Goal: Task Accomplishment & Management: Complete application form

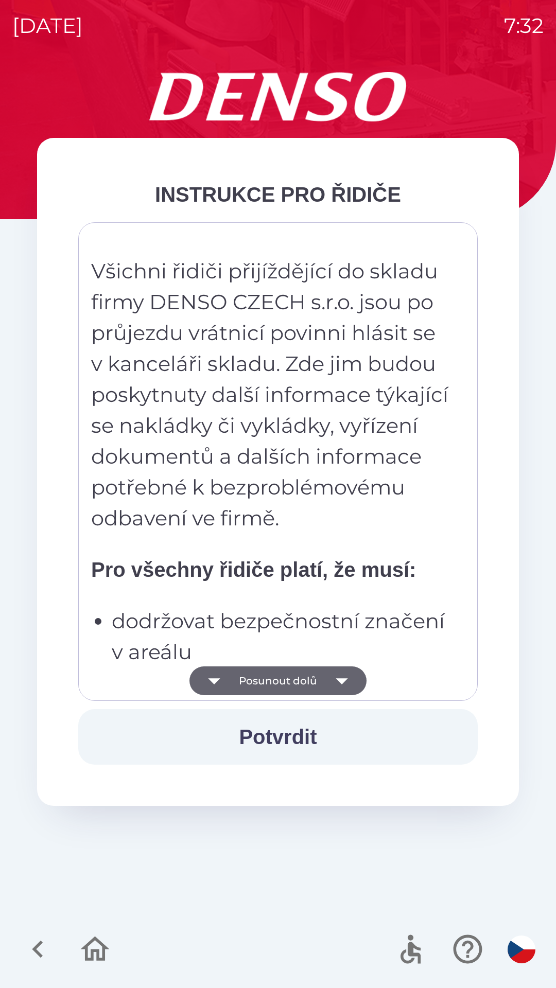
click at [306, 739] on button "Potvrdit" at bounding box center [278, 737] width 400 height 56
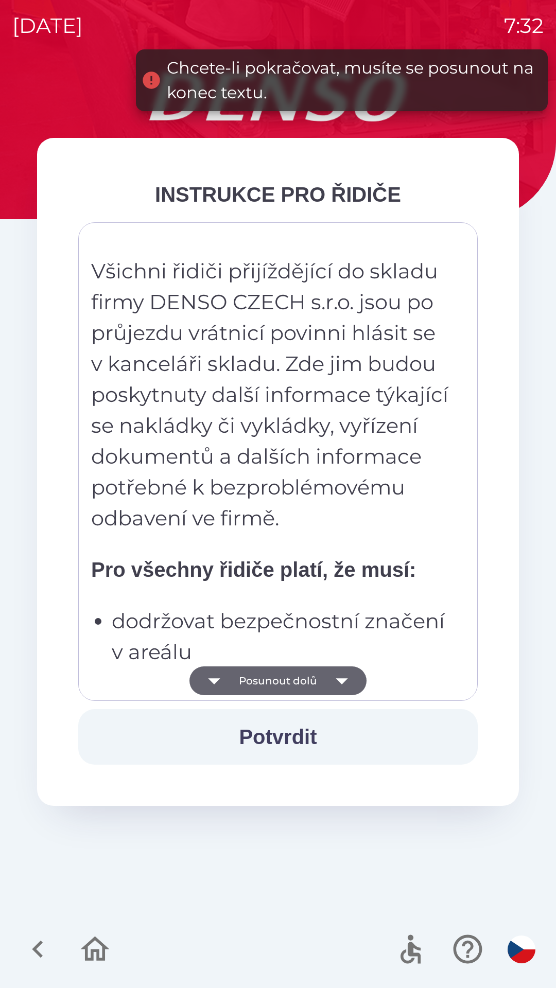
click at [304, 683] on button "Posunout dolů" at bounding box center [277, 681] width 177 height 29
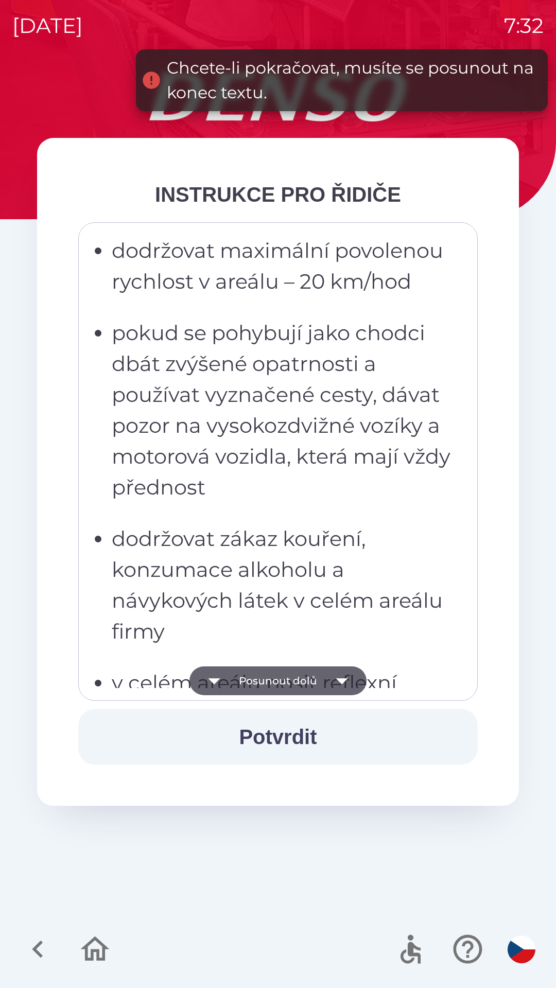
click at [302, 685] on button "Posunout dolů" at bounding box center [277, 681] width 177 height 29
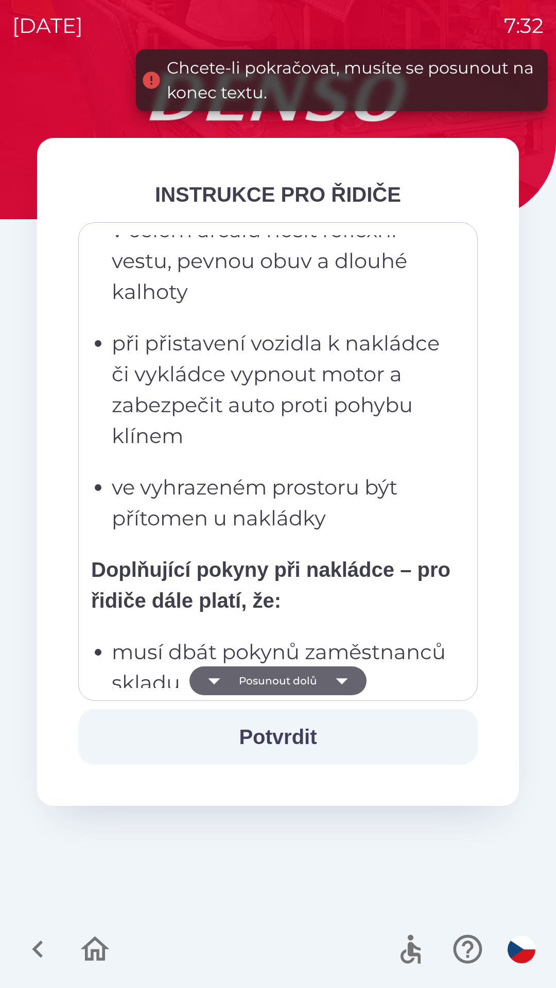
click at [302, 687] on button "Posunout dolů" at bounding box center [277, 681] width 177 height 29
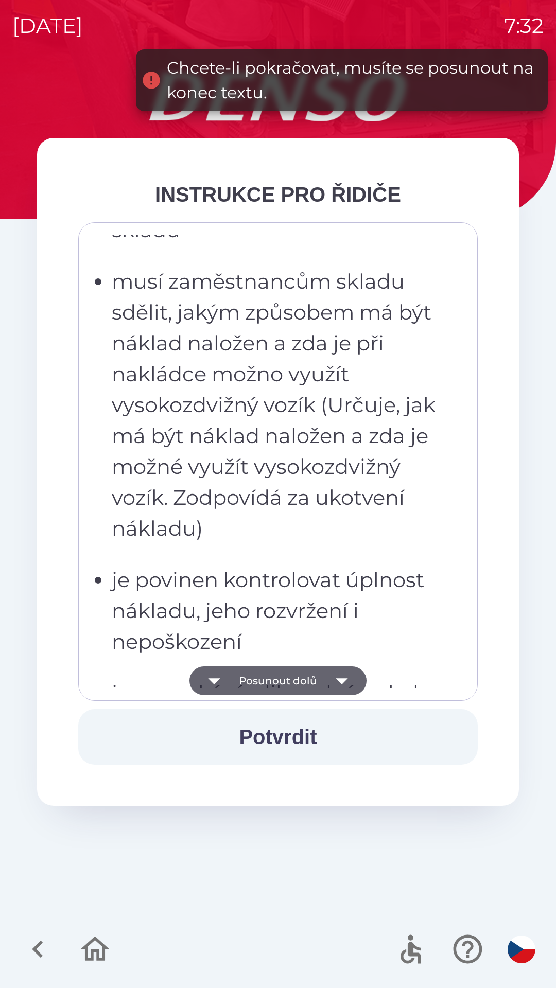
click at [306, 682] on button "Posunout dolů" at bounding box center [277, 681] width 177 height 29
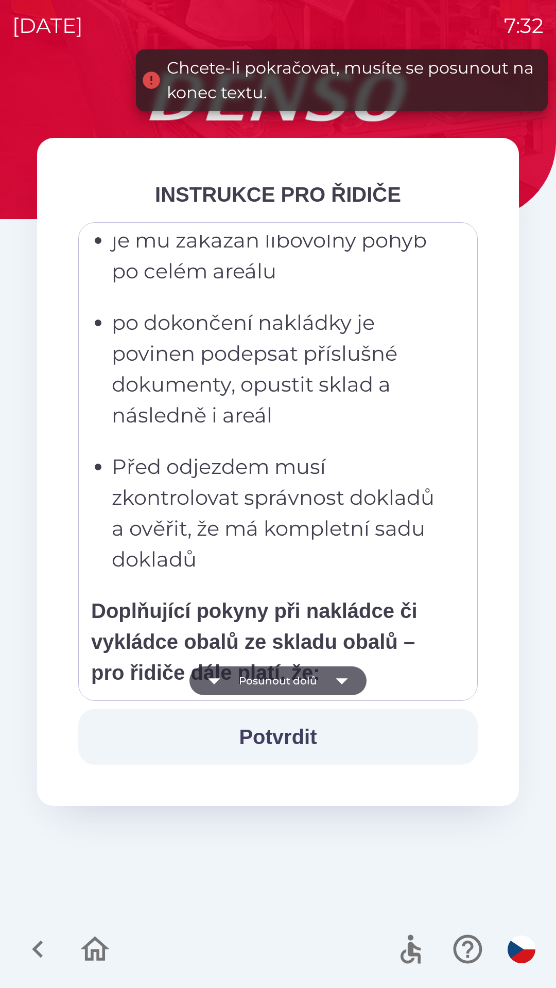
click at [306, 683] on button "Posunout dolů" at bounding box center [277, 681] width 177 height 29
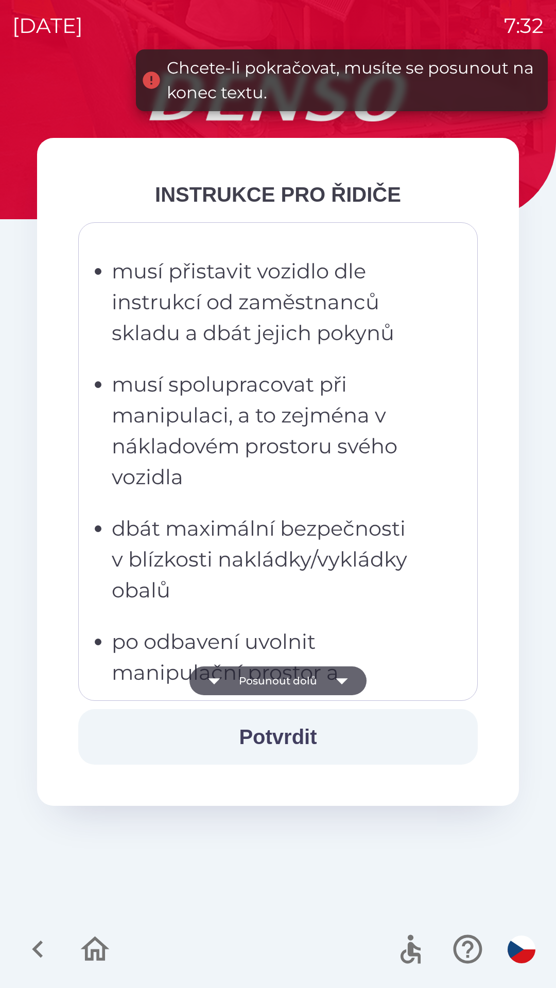
click at [305, 683] on button "Posunout dolů" at bounding box center [277, 681] width 177 height 29
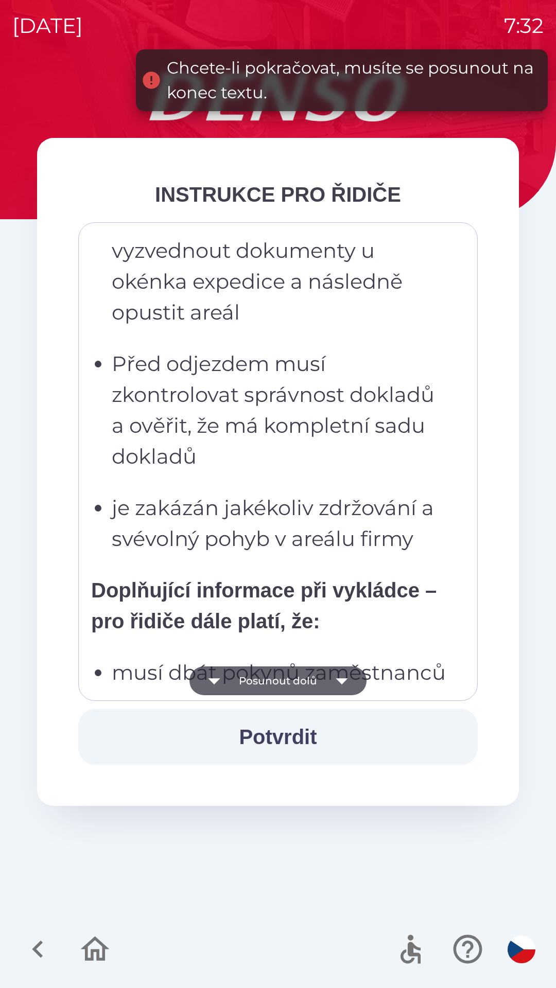
click at [303, 684] on button "Posunout dolů" at bounding box center [277, 681] width 177 height 29
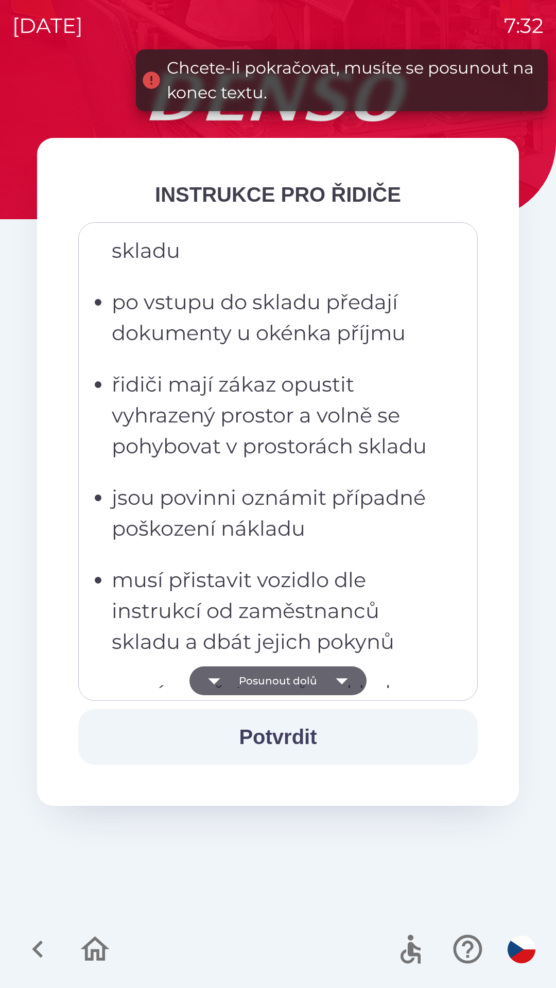
click at [305, 682] on button "Posunout dolů" at bounding box center [277, 681] width 177 height 29
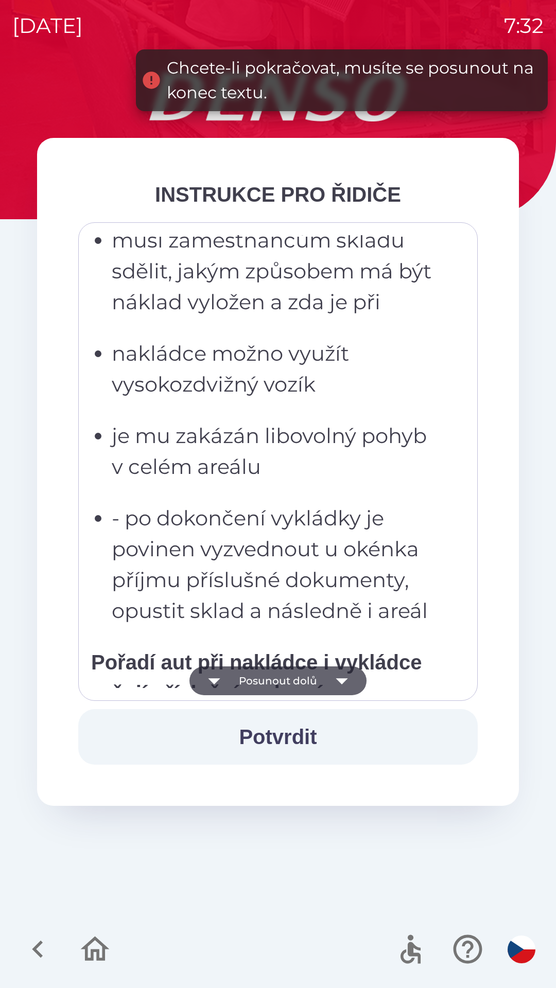
click at [304, 680] on button "Posunout dolů" at bounding box center [277, 681] width 177 height 29
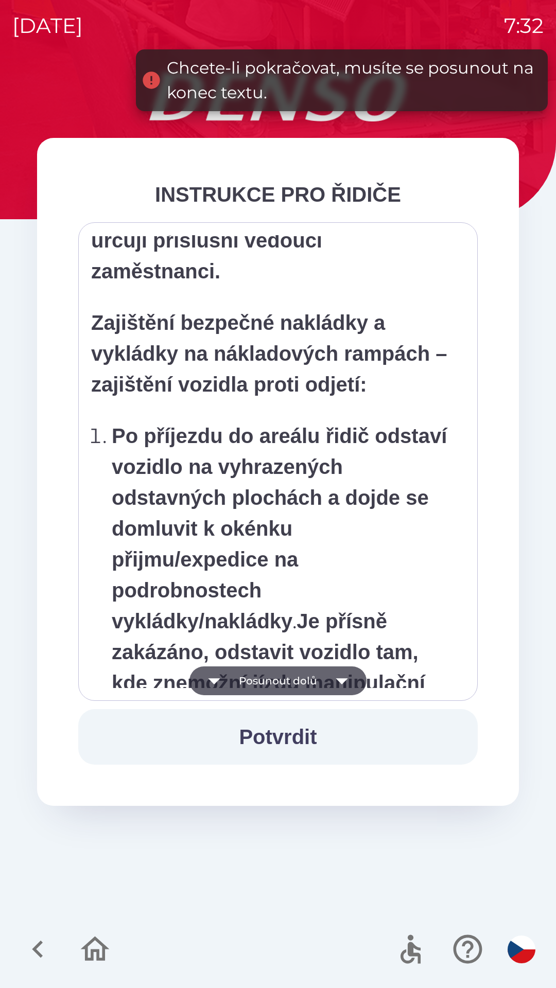
click at [306, 677] on button "Posunout dolů" at bounding box center [277, 681] width 177 height 29
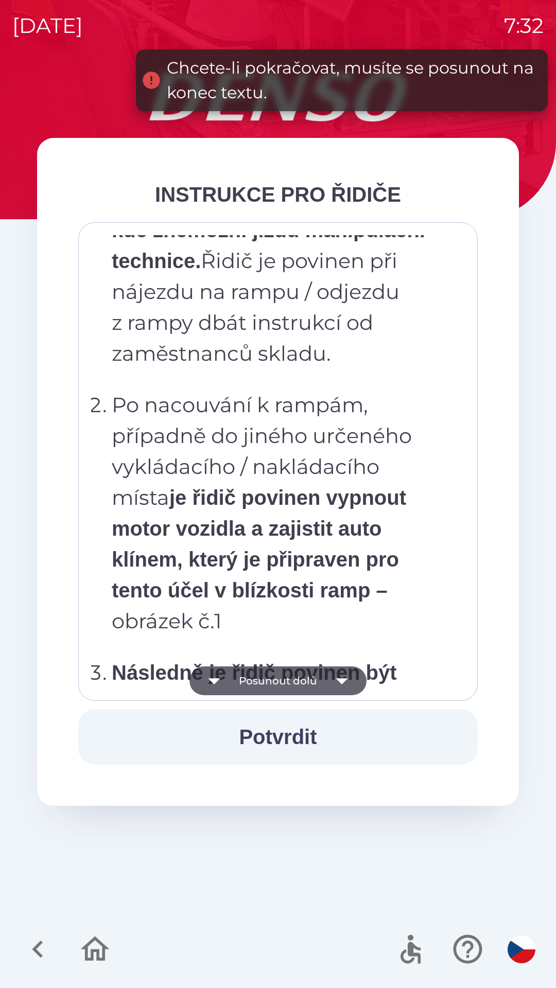
click at [306, 678] on button "Posunout dolů" at bounding box center [277, 681] width 177 height 29
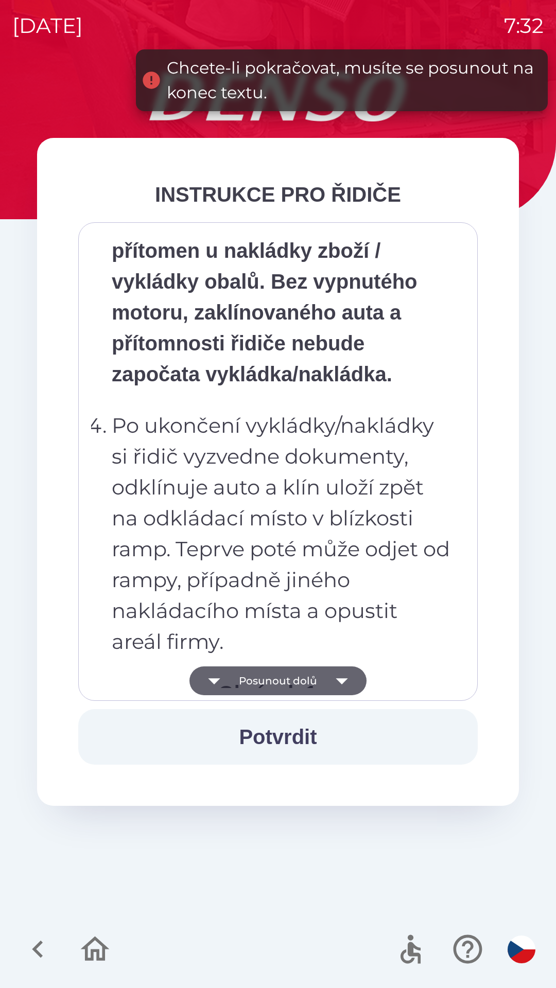
click at [308, 680] on button "Posunout dolů" at bounding box center [277, 681] width 177 height 29
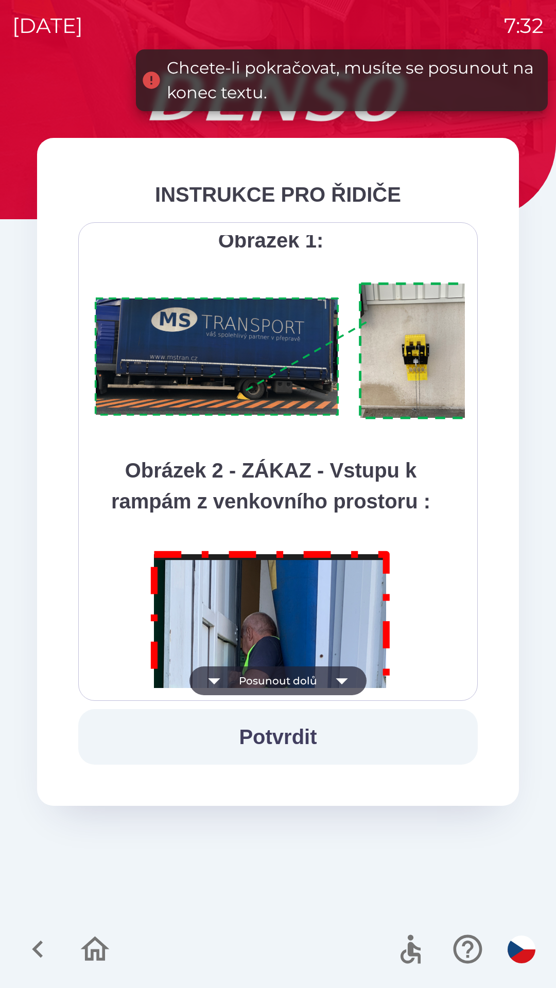
click at [317, 679] on button "Posunout dolů" at bounding box center [277, 681] width 177 height 29
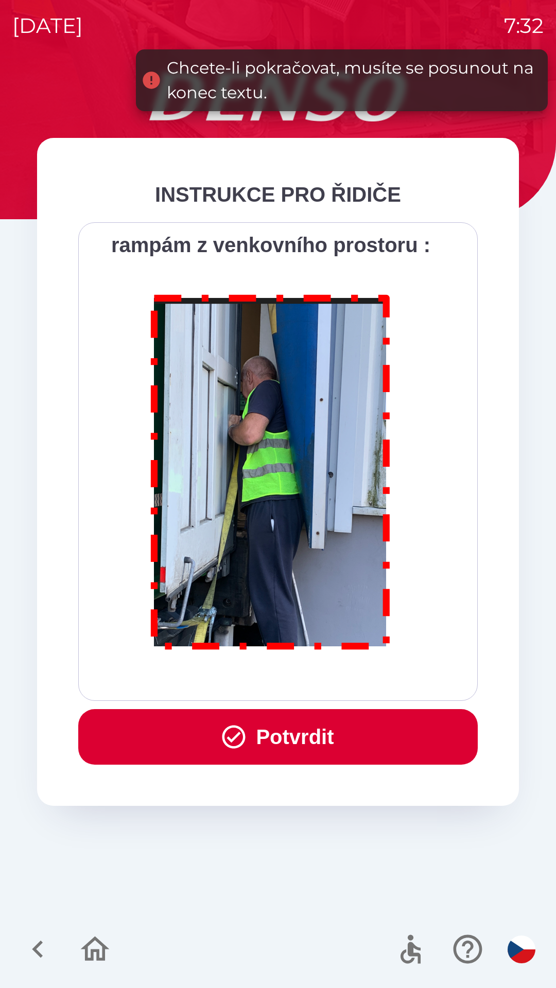
click at [318, 680] on div "Všichni řidiči přijíždějící do skladu firmy DENSO CZECH s.r.o. jsou po průjezdu…" at bounding box center [278, 461] width 374 height 453
click at [319, 678] on div "Všichni řidiči přijíždějící do skladu firmy DENSO CZECH s.r.o. jsou po průjezdu…" at bounding box center [278, 461] width 374 height 453
click at [299, 733] on button "Potvrdit" at bounding box center [278, 737] width 400 height 56
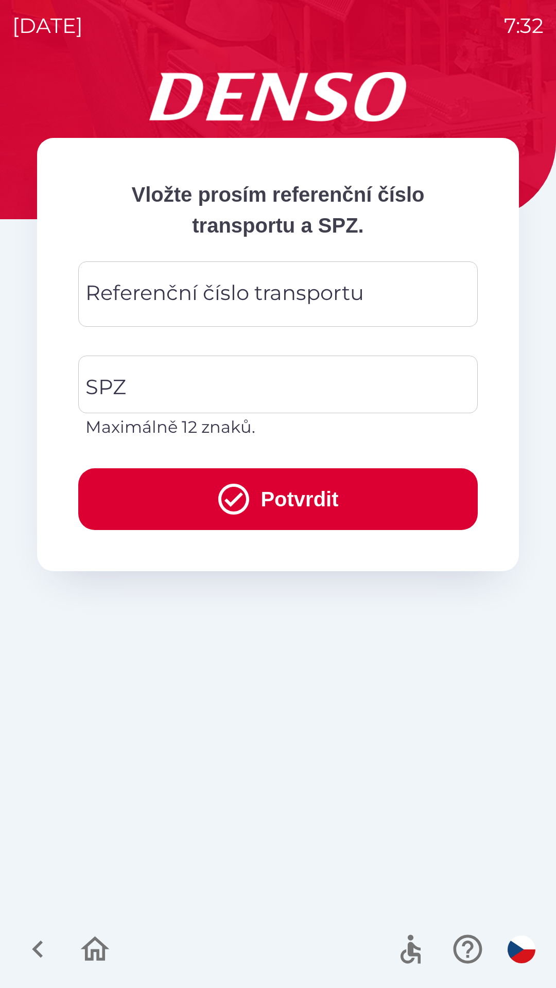
click at [263, 303] on div "Referenční číslo transportu Referenční číslo transportu" at bounding box center [278, 294] width 400 height 65
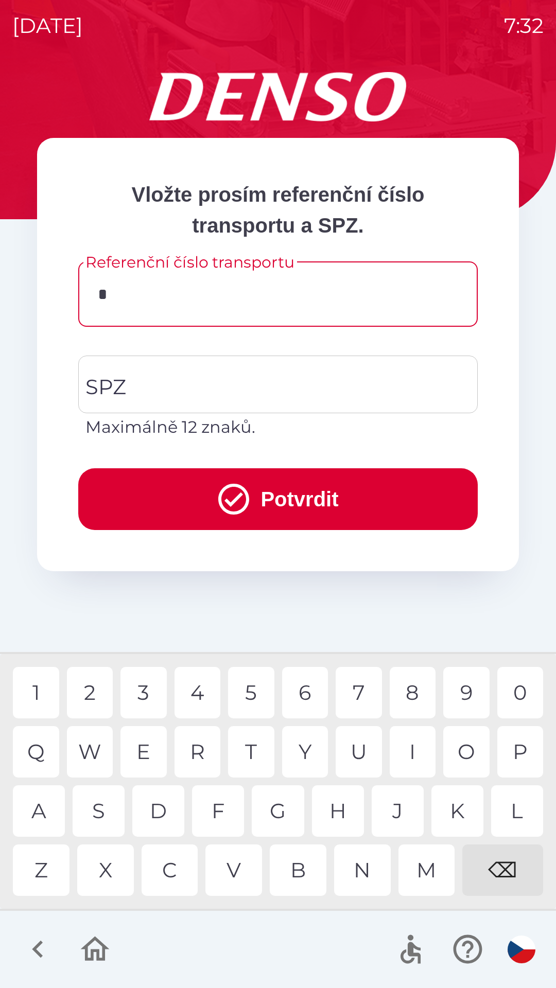
click at [340, 820] on div "H" at bounding box center [338, 811] width 52 height 51
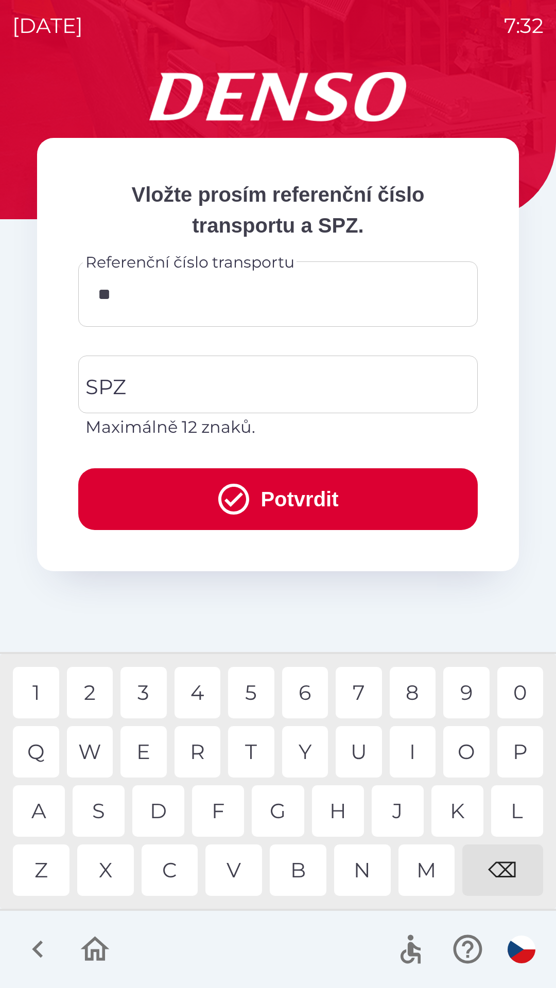
click at [426, 868] on div "M" at bounding box center [426, 870] width 57 height 51
click at [368, 755] on div "U" at bounding box center [359, 751] width 46 height 51
click at [360, 702] on div "7" at bounding box center [359, 692] width 46 height 51
click at [50, 699] on div "1" at bounding box center [36, 692] width 46 height 51
click at [100, 685] on div "2" at bounding box center [90, 692] width 46 height 51
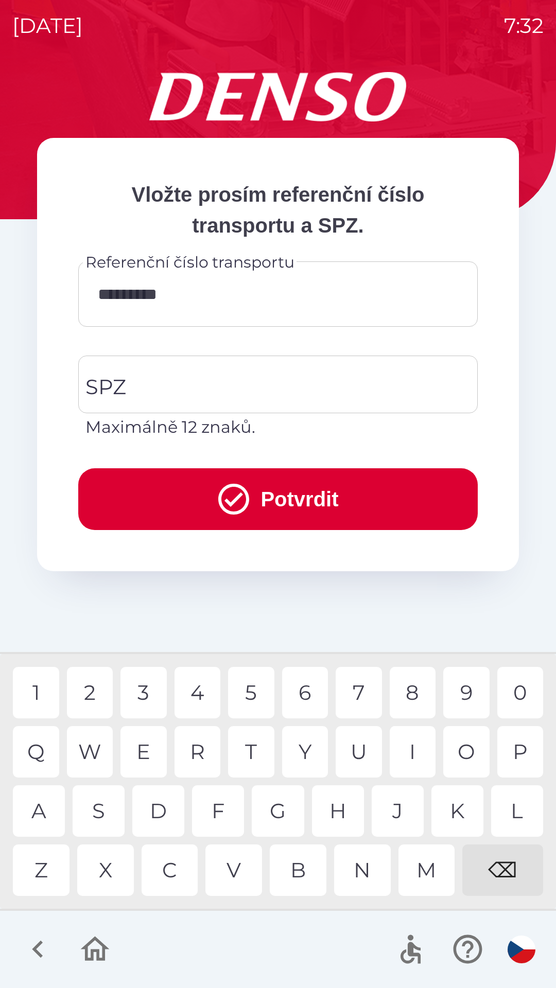
click at [315, 702] on div "6" at bounding box center [305, 692] width 46 height 51
click at [108, 691] on div "2" at bounding box center [90, 692] width 46 height 51
type input "**********"
click at [258, 380] on input "SPZ" at bounding box center [270, 384] width 375 height 48
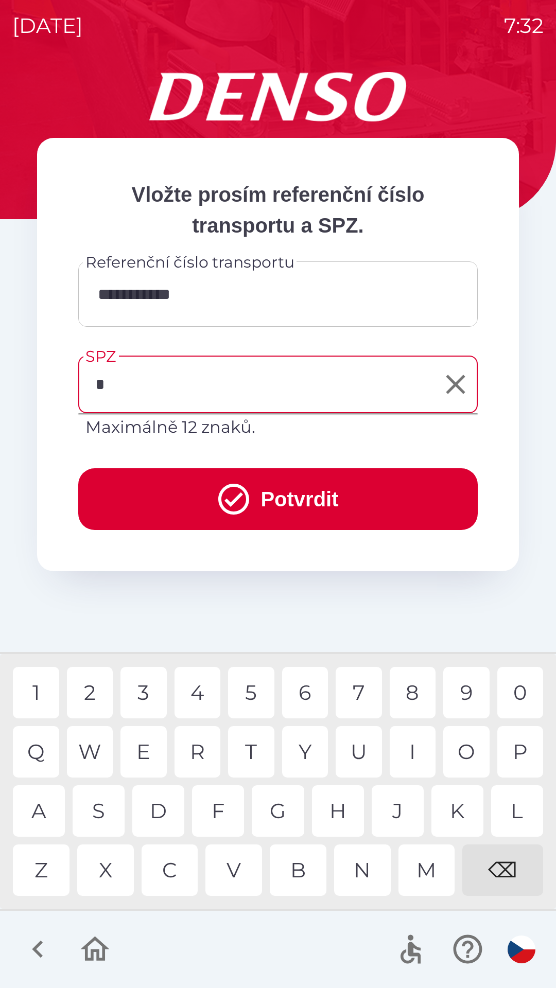
click at [461, 685] on div "9" at bounding box center [466, 692] width 46 height 51
click at [201, 693] on div "4" at bounding box center [198, 692] width 46 height 51
type input "*******"
click at [282, 488] on button "Potvrdit" at bounding box center [278, 499] width 400 height 62
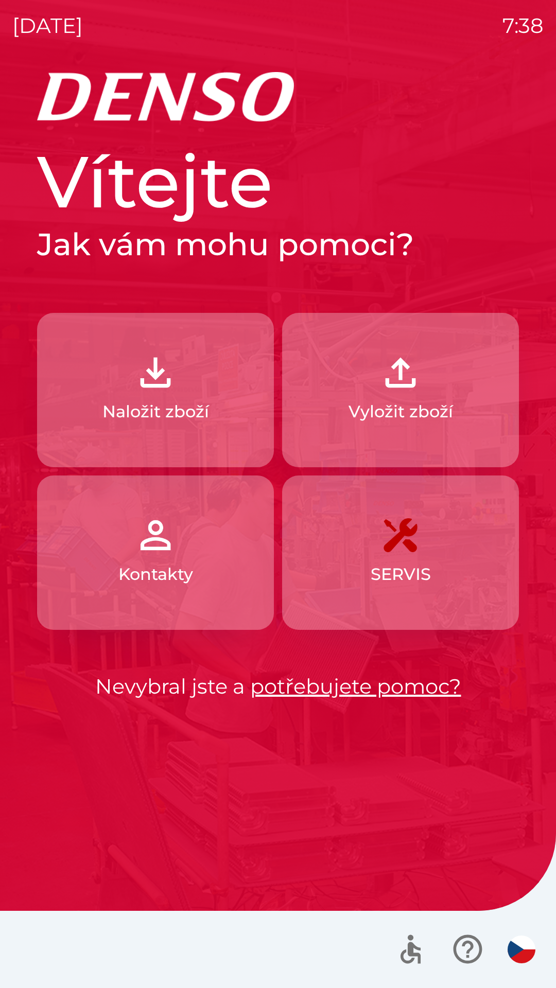
click at [158, 397] on button "Naložit zboží" at bounding box center [155, 390] width 237 height 154
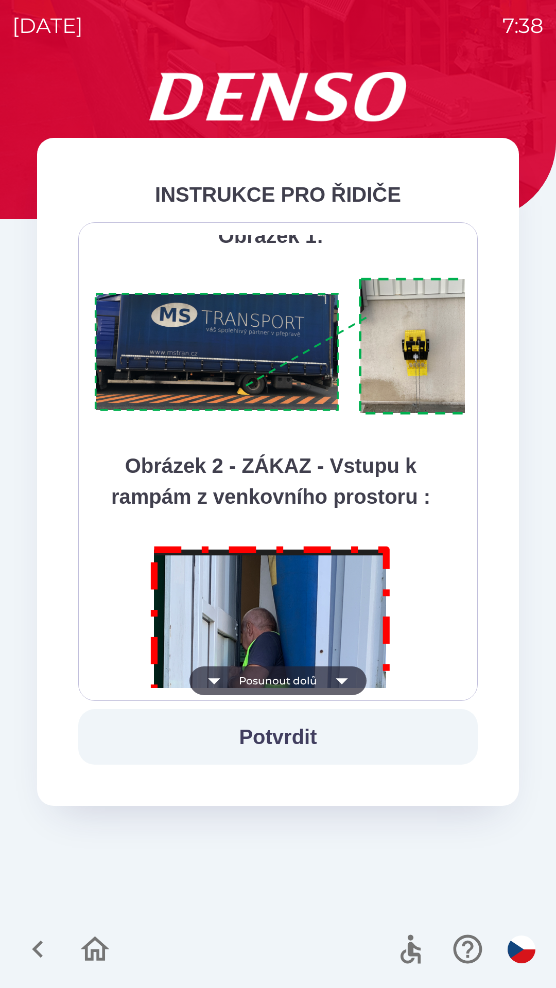
scroll to position [5786, 0]
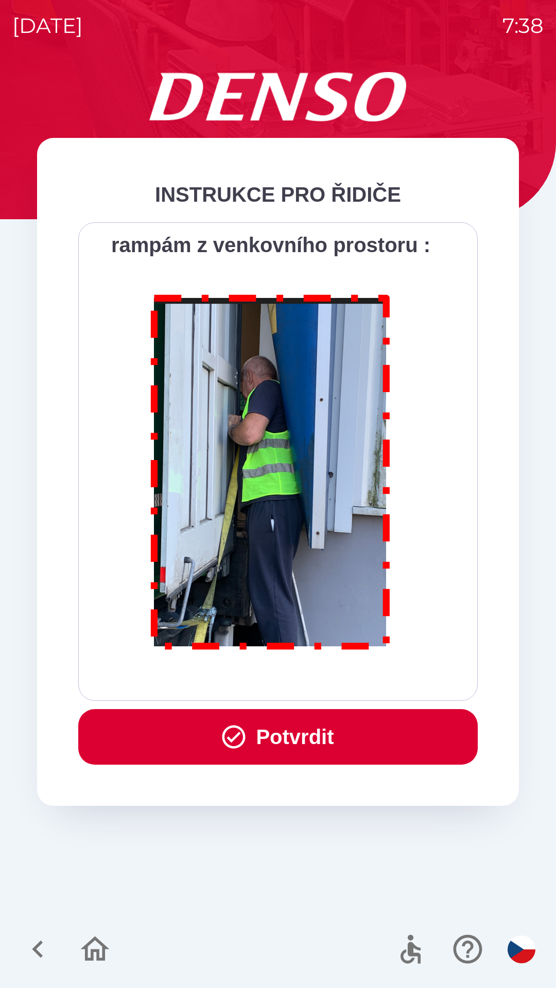
click at [333, 729] on button "Potvrdit" at bounding box center [278, 737] width 400 height 56
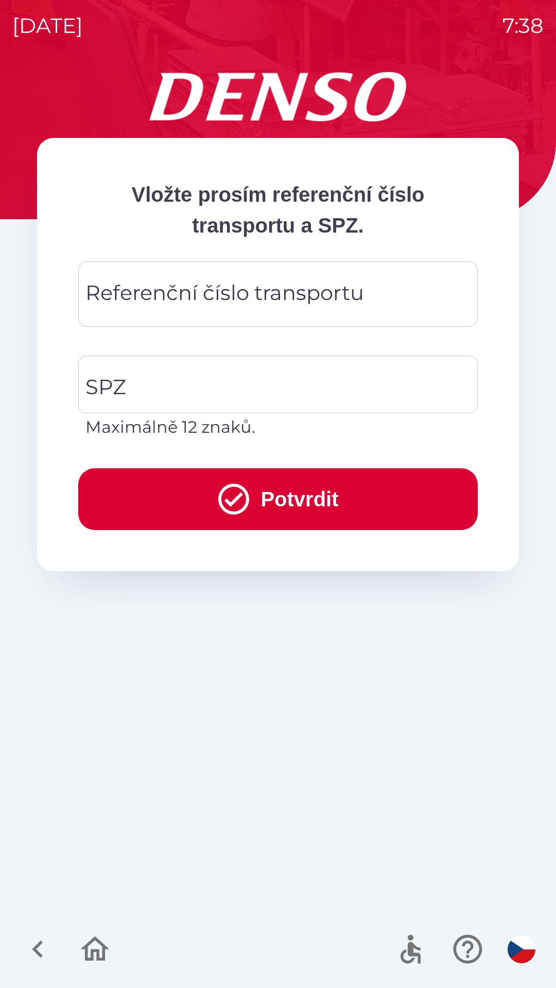
click at [208, 298] on div "Referenční číslo transportu Referenční číslo transportu" at bounding box center [278, 294] width 400 height 65
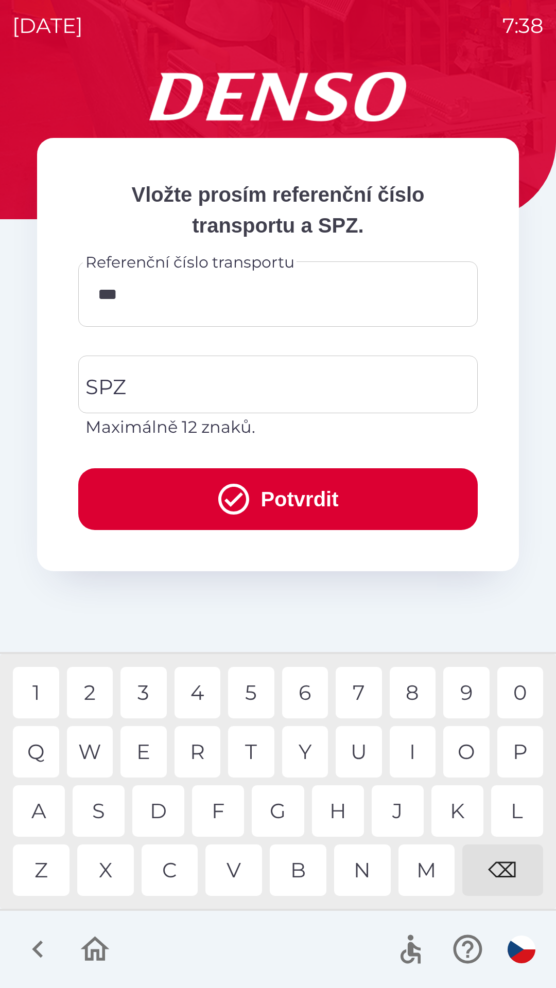
click at [363, 700] on div "7" at bounding box center [359, 692] width 46 height 51
click at [94, 698] on div "2" at bounding box center [90, 692] width 46 height 51
type input "*******"
click at [189, 378] on input "SPZ" at bounding box center [270, 384] width 375 height 48
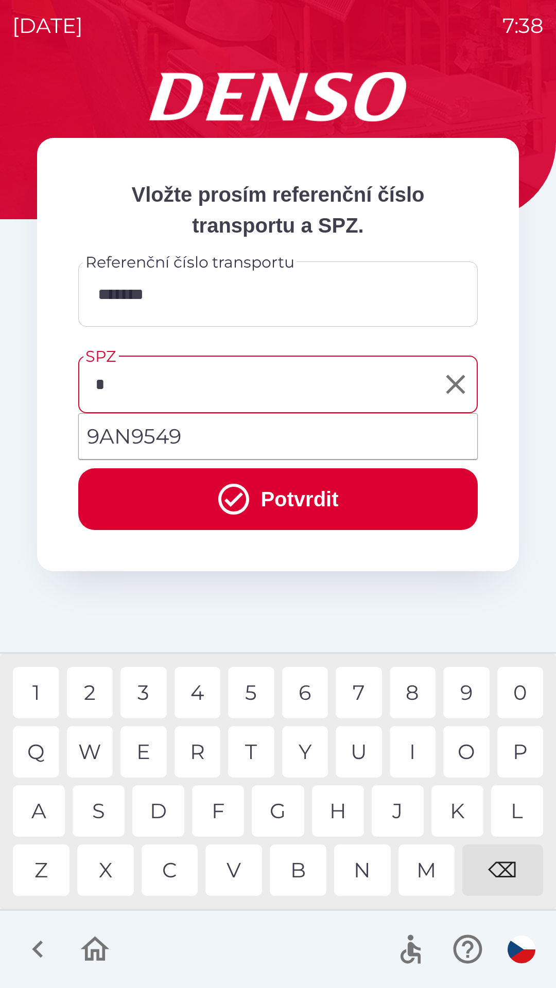
click at [201, 698] on div "4" at bounding box center [198, 692] width 46 height 51
click at [108, 812] on div "S" at bounding box center [99, 811] width 52 height 51
click at [204, 702] on div "4" at bounding box center [198, 692] width 46 height 51
type input "*******"
click at [323, 489] on button "Potvrdit" at bounding box center [278, 499] width 400 height 62
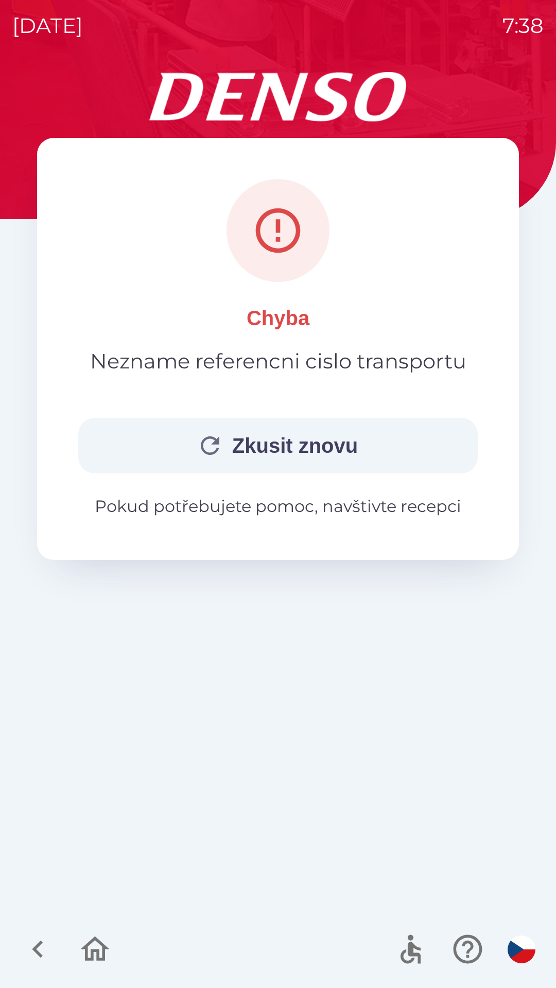
click at [338, 437] on button "Zkusit znovu" at bounding box center [278, 446] width 400 height 56
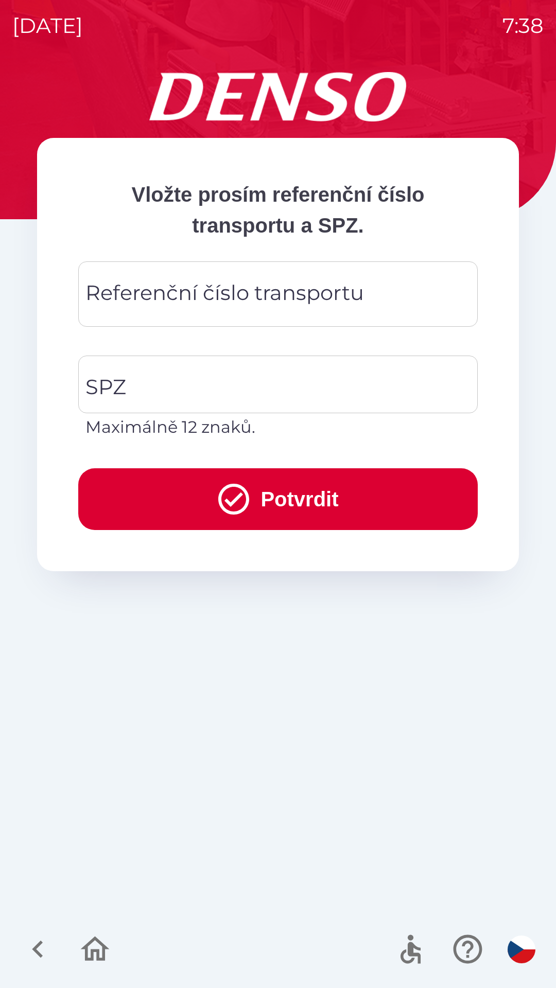
click at [184, 295] on div "Referenční číslo transportu Referenční číslo transportu" at bounding box center [278, 294] width 400 height 65
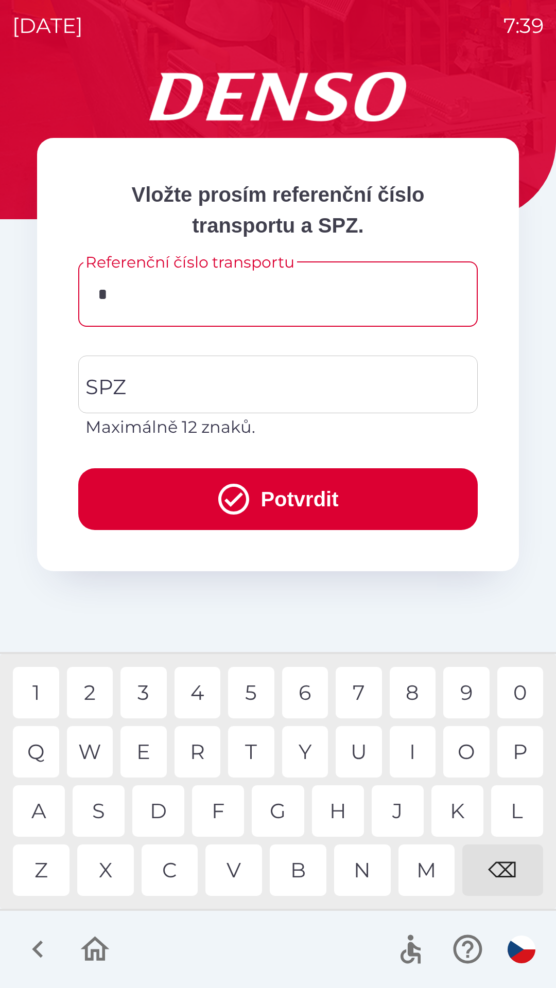
click at [150, 701] on div "3" at bounding box center [143, 692] width 46 height 51
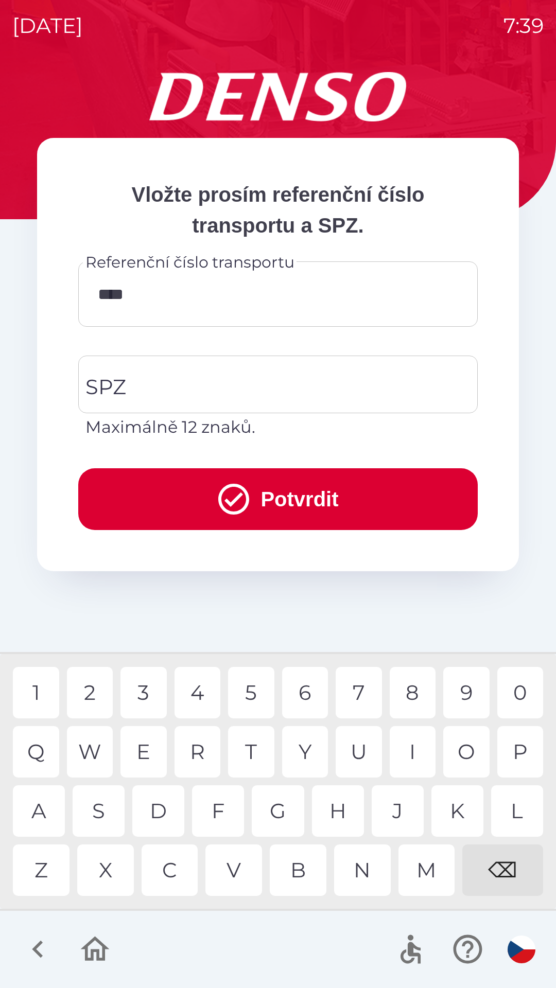
click at [305, 705] on div "6" at bounding box center [305, 692] width 46 height 51
click at [412, 695] on div "8" at bounding box center [413, 692] width 46 height 51
type input "******"
click at [197, 683] on div "4" at bounding box center [198, 692] width 46 height 51
click at [172, 375] on input "SPZ" at bounding box center [270, 384] width 375 height 48
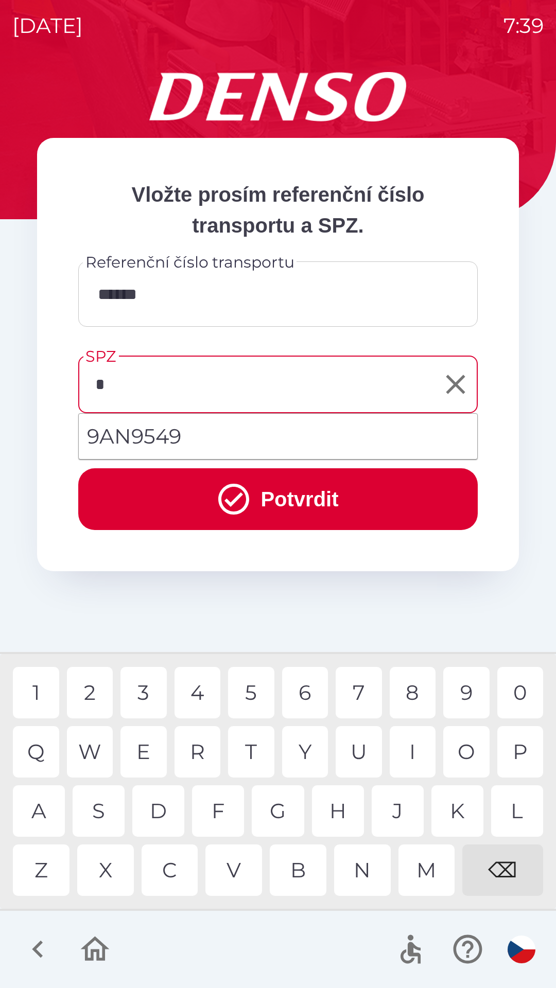
click at [199, 692] on div "4" at bounding box center [198, 692] width 46 height 51
click at [110, 815] on div "S" at bounding box center [99, 811] width 52 height 51
click at [193, 693] on div "4" at bounding box center [198, 692] width 46 height 51
type input "*******"
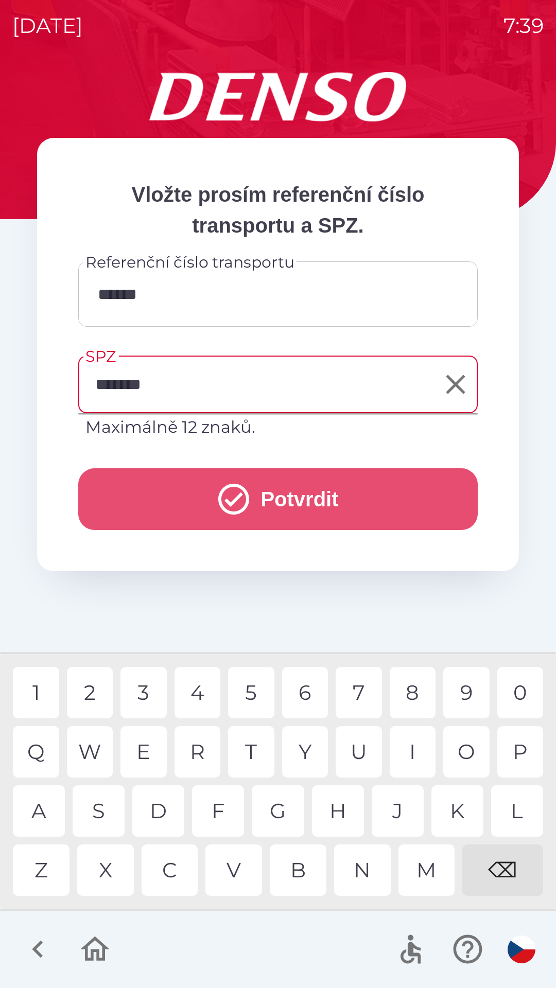
click at [253, 490] on button "Potvrdit" at bounding box center [278, 499] width 400 height 62
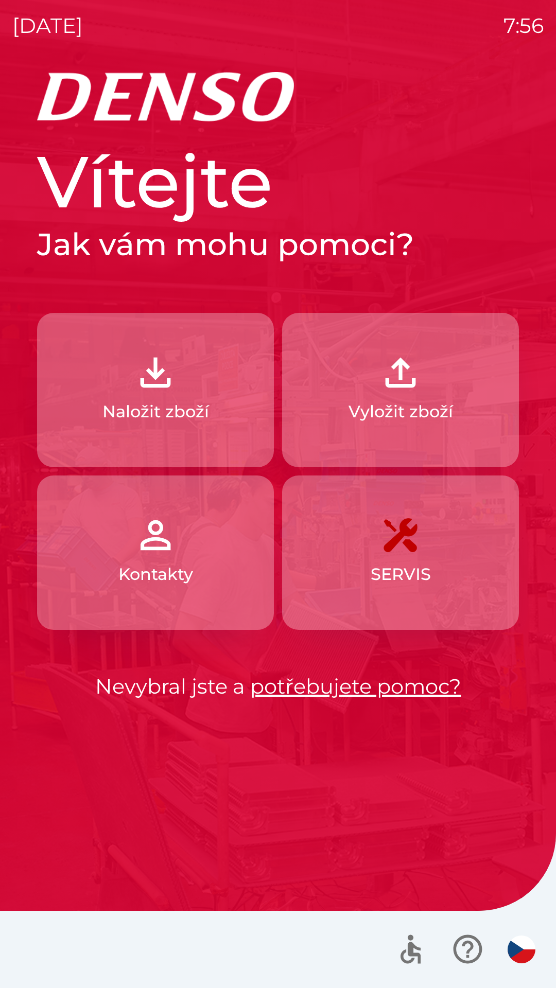
click at [431, 393] on button "Vyložit zboží" at bounding box center [400, 390] width 237 height 154
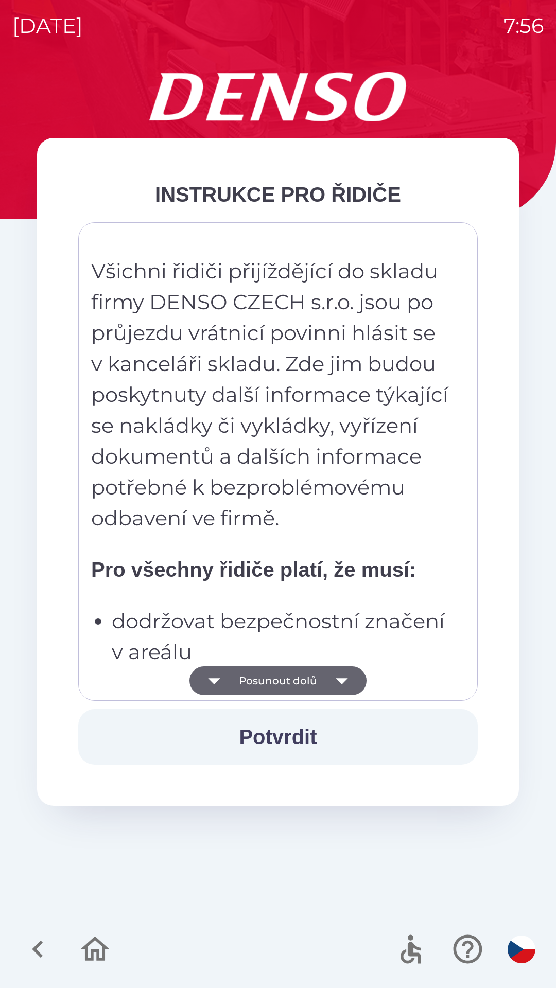
click at [342, 671] on icon "button" at bounding box center [341, 681] width 29 height 29
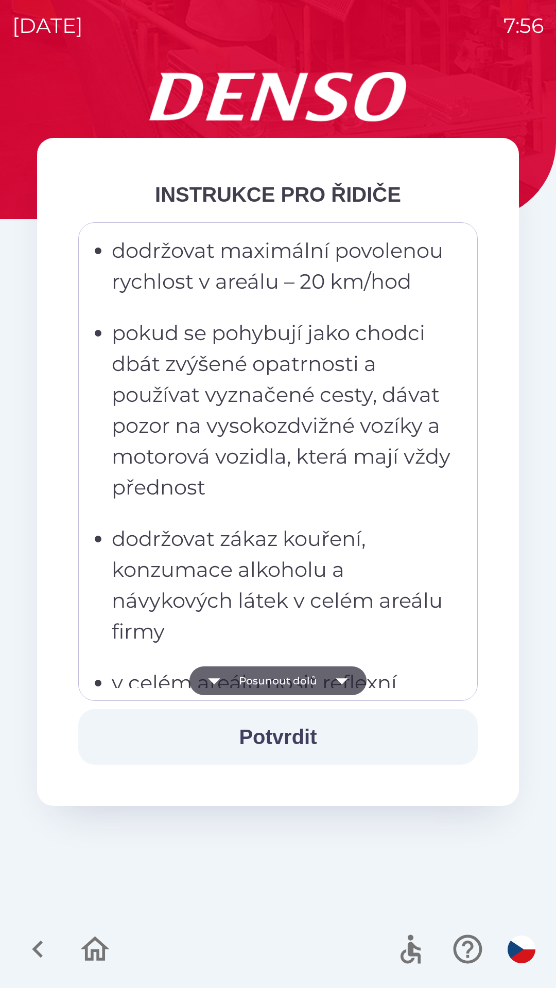
click at [345, 675] on icon "button" at bounding box center [341, 681] width 29 height 29
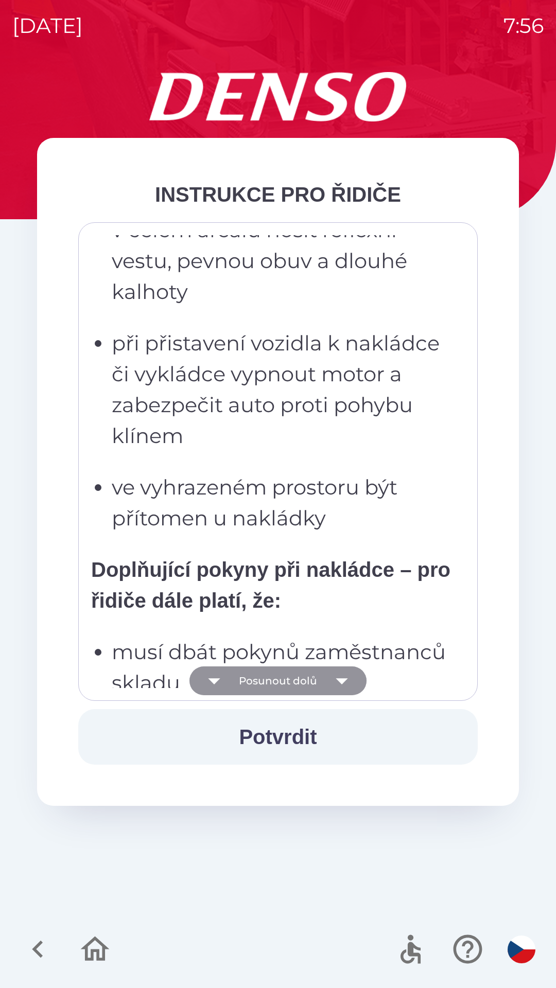
click at [346, 675] on icon "button" at bounding box center [341, 681] width 29 height 29
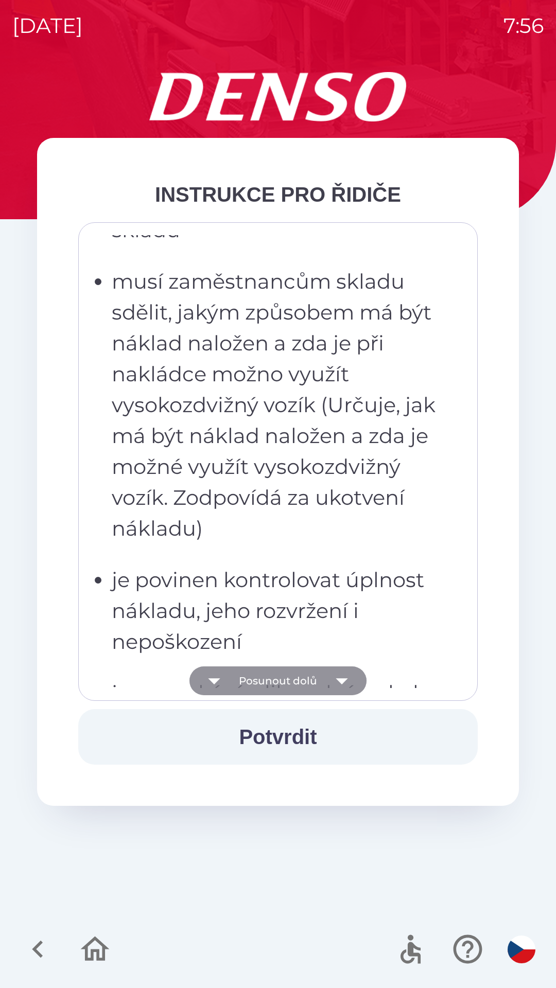
click at [345, 672] on icon "button" at bounding box center [341, 681] width 29 height 29
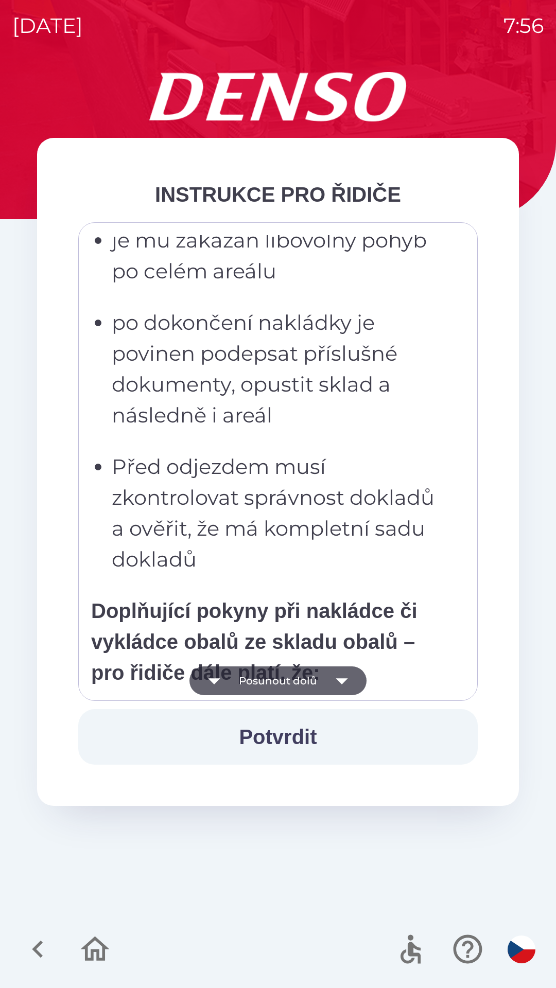
click at [348, 674] on icon "button" at bounding box center [341, 681] width 29 height 29
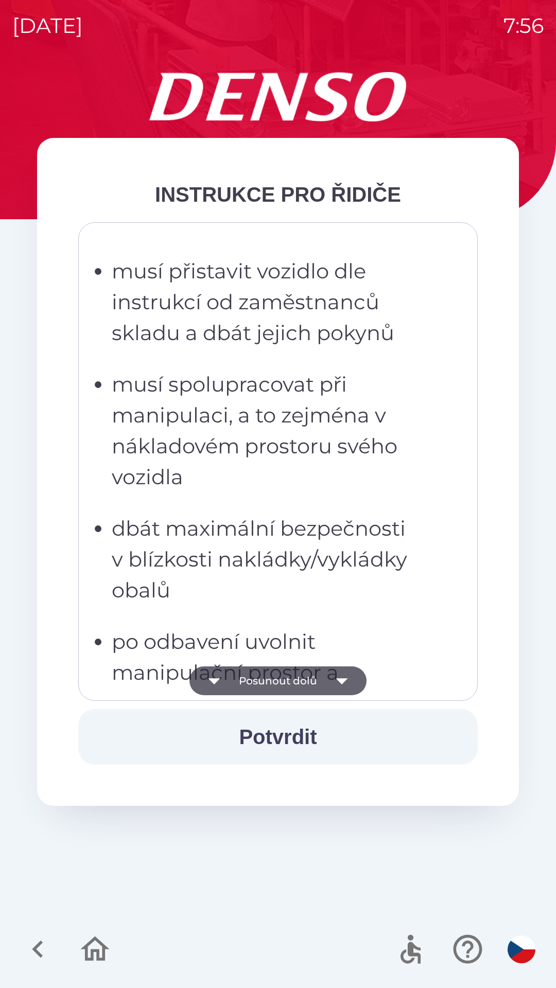
click at [351, 671] on icon "button" at bounding box center [341, 681] width 29 height 29
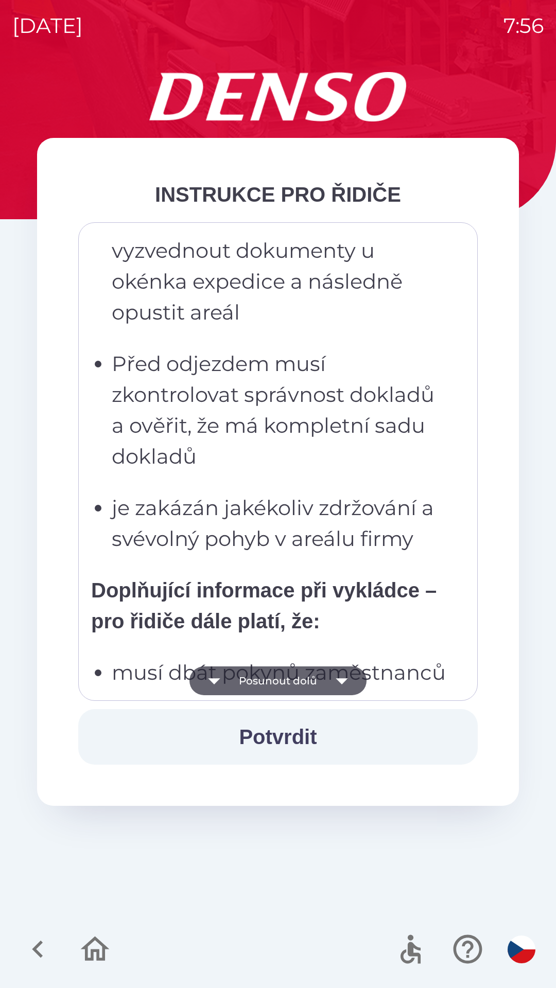
click at [352, 672] on icon "button" at bounding box center [341, 681] width 29 height 29
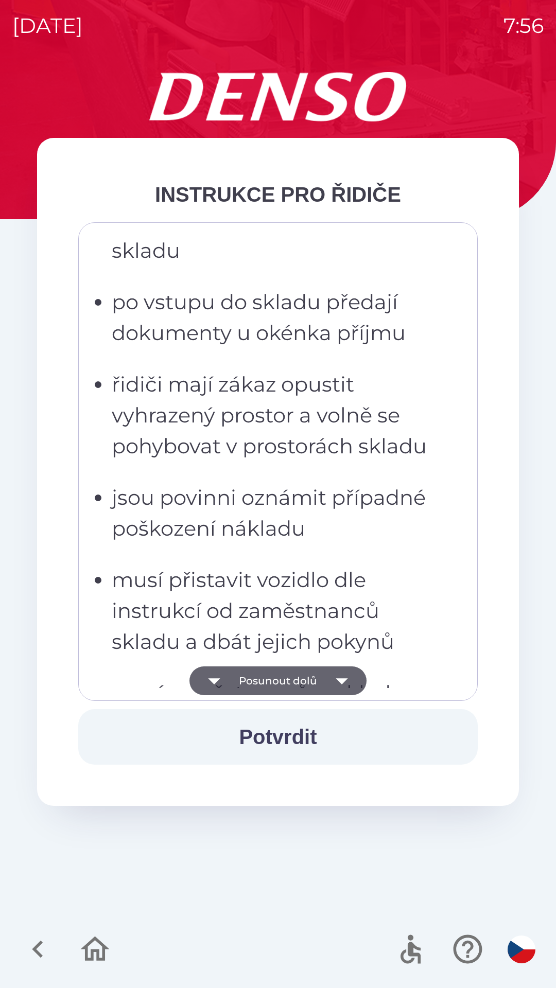
click at [352, 675] on icon "button" at bounding box center [341, 681] width 29 height 29
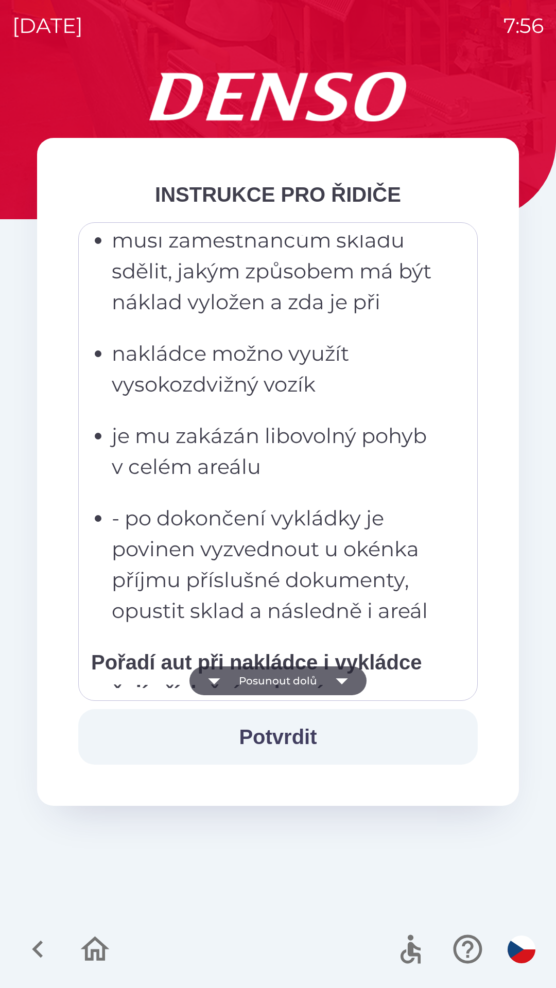
click at [351, 676] on icon "button" at bounding box center [341, 681] width 29 height 29
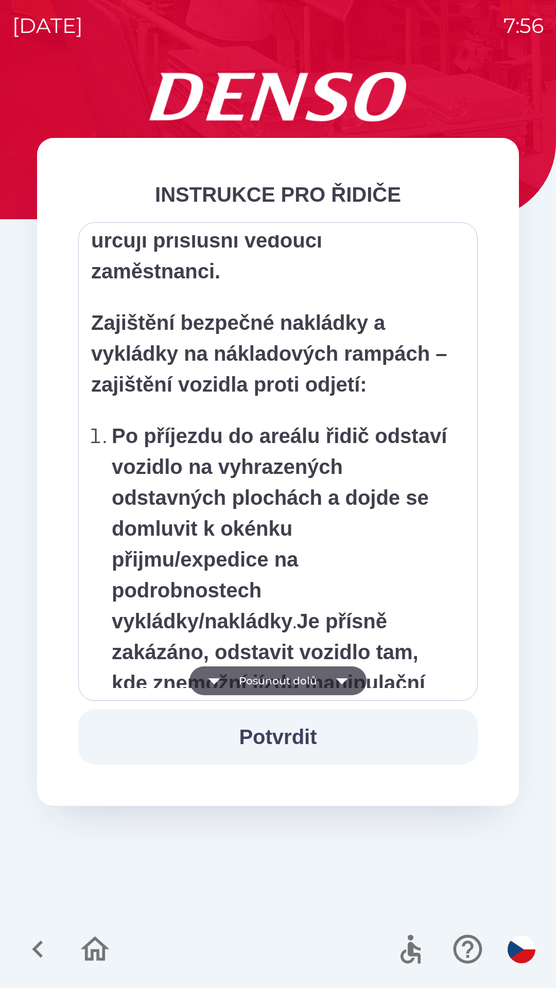
click at [353, 675] on icon "button" at bounding box center [341, 681] width 29 height 29
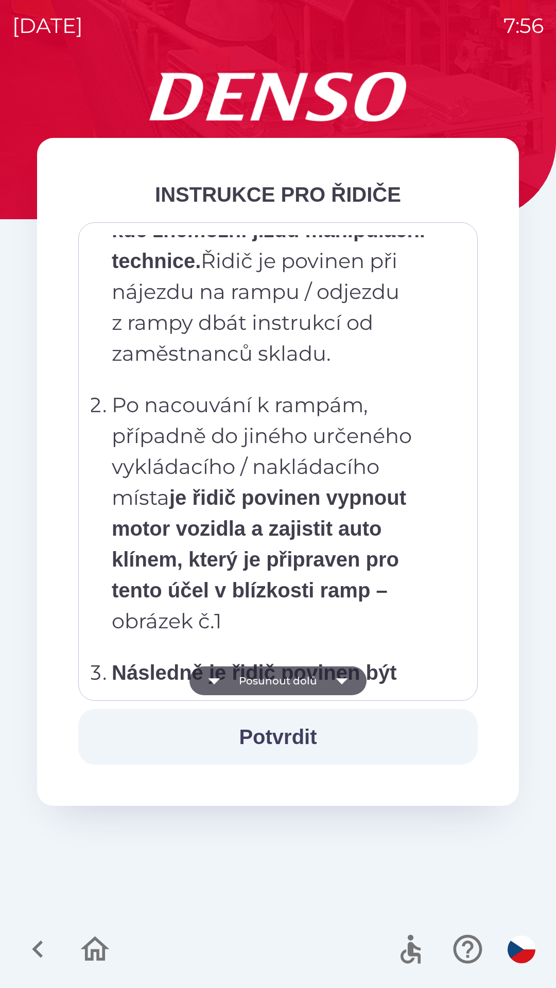
click at [353, 676] on icon "button" at bounding box center [341, 681] width 29 height 29
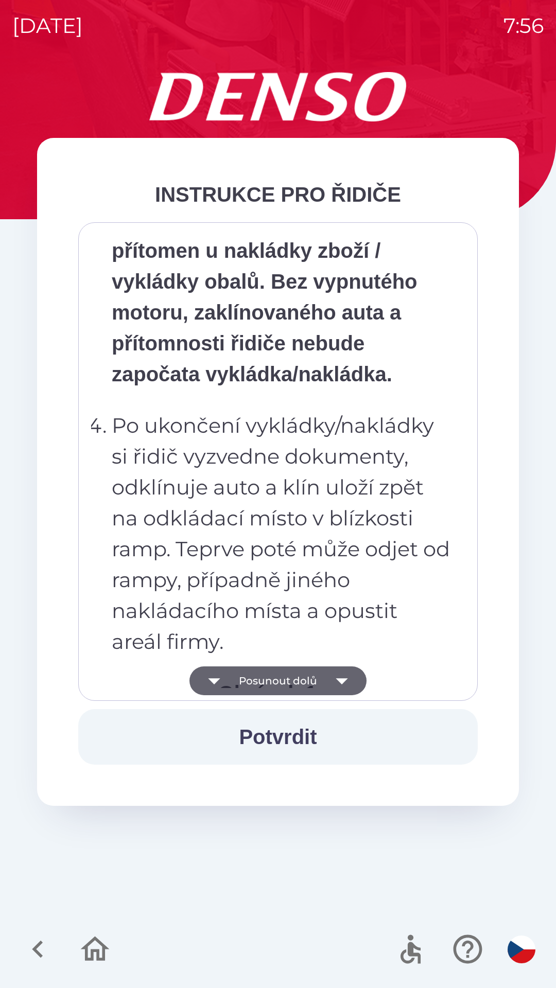
click at [356, 673] on button "Posunout dolů" at bounding box center [277, 681] width 177 height 29
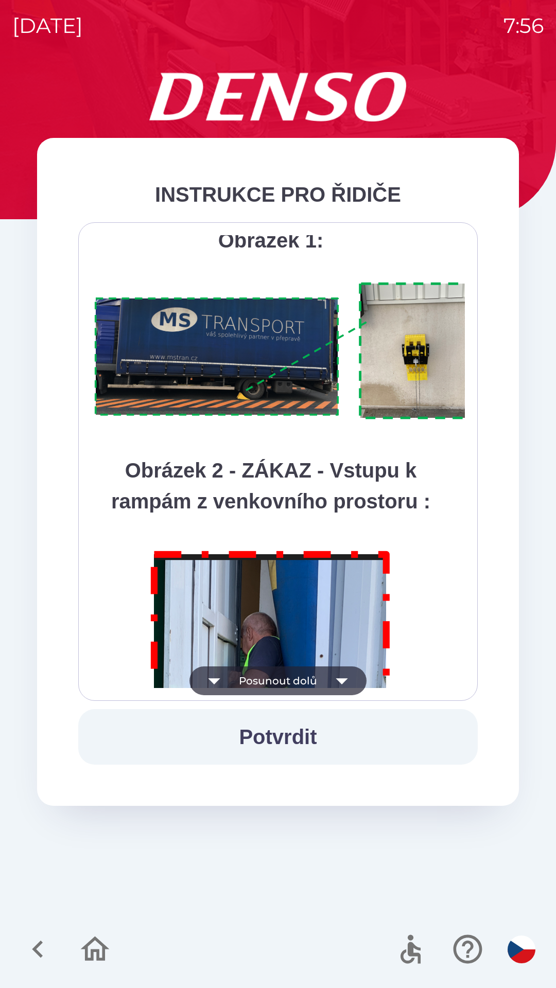
click at [354, 676] on icon "button" at bounding box center [341, 681] width 29 height 29
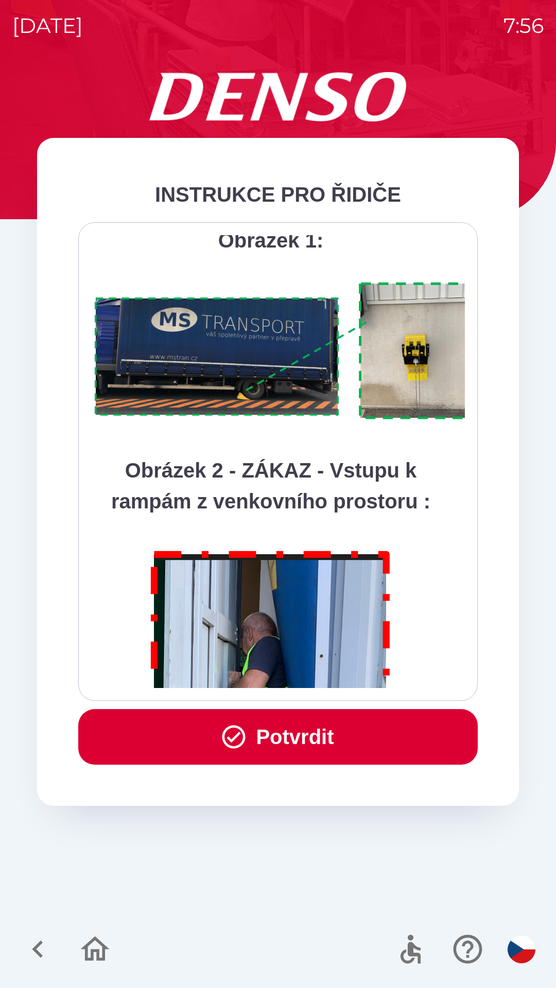
scroll to position [5786, 0]
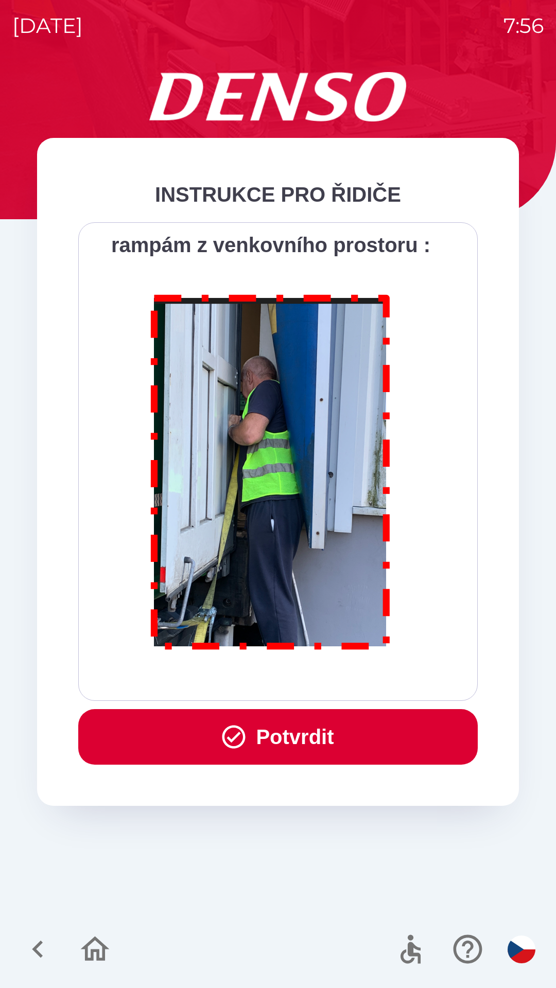
click at [357, 673] on div "Všichni řidiči přijíždějící do skladu firmy DENSO CZECH s.r.o. jsou po průjezdu…" at bounding box center [278, 461] width 374 height 453
click at [348, 732] on button "Potvrdit" at bounding box center [278, 737] width 400 height 56
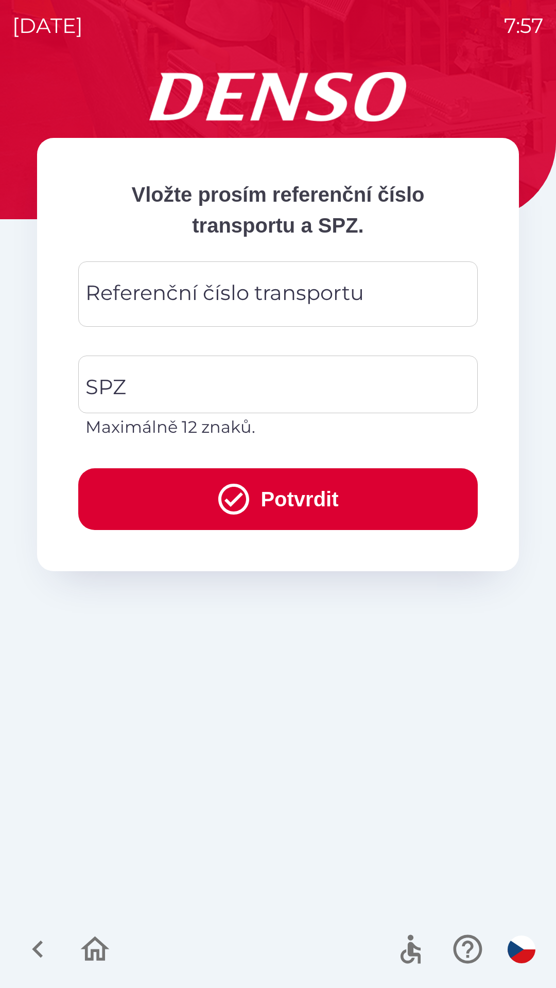
click at [325, 284] on div "Referenční číslo transportu Referenční číslo transportu" at bounding box center [278, 294] width 400 height 65
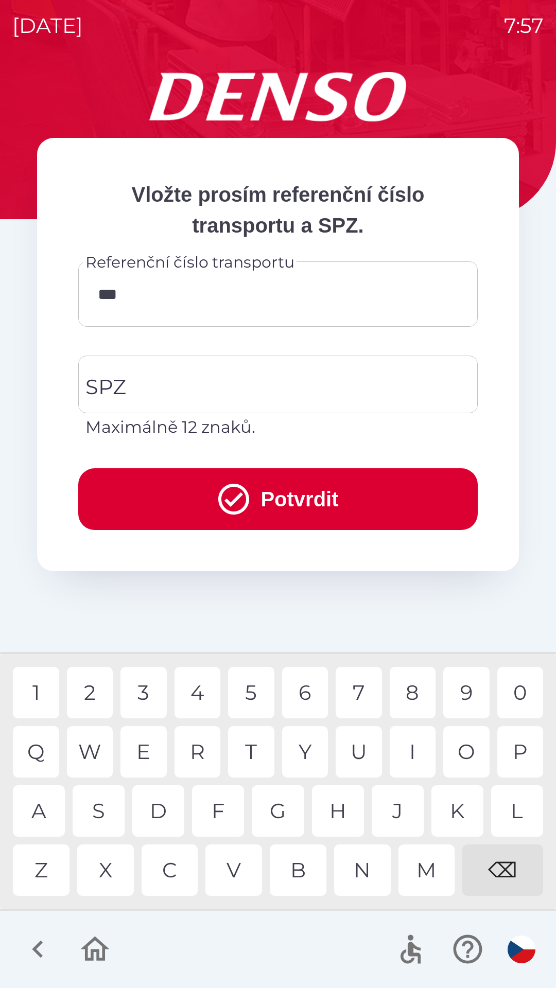
click at [516, 810] on div "L" at bounding box center [517, 811] width 52 height 51
click at [403, 700] on div "8" at bounding box center [413, 692] width 46 height 51
click at [461, 700] on div "9" at bounding box center [466, 692] width 46 height 51
click at [310, 690] on div "6" at bounding box center [305, 692] width 46 height 51
click at [256, 691] on div "5" at bounding box center [251, 692] width 46 height 51
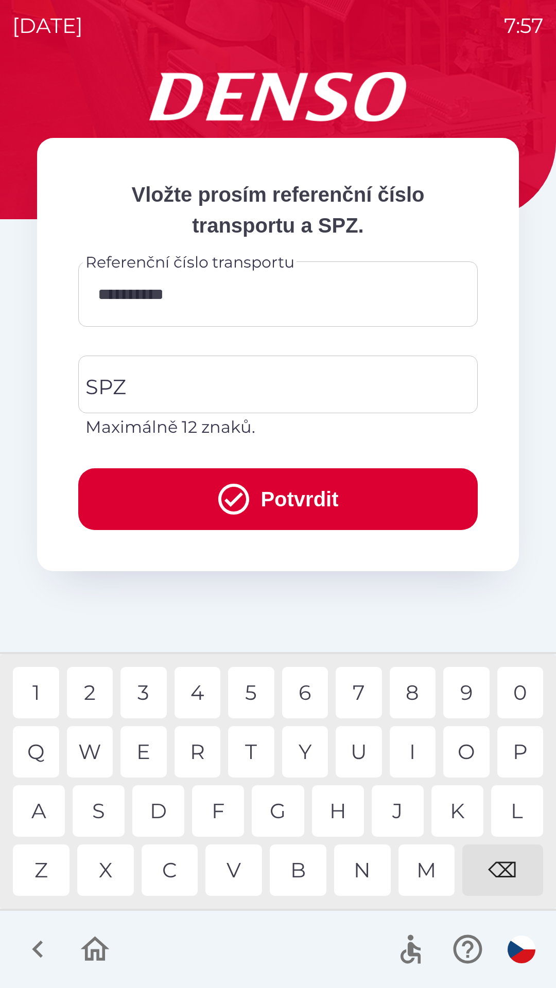
click at [415, 685] on div "8" at bounding box center [413, 692] width 46 height 51
type input "**********"
click at [283, 386] on input "SPZ" at bounding box center [270, 384] width 375 height 48
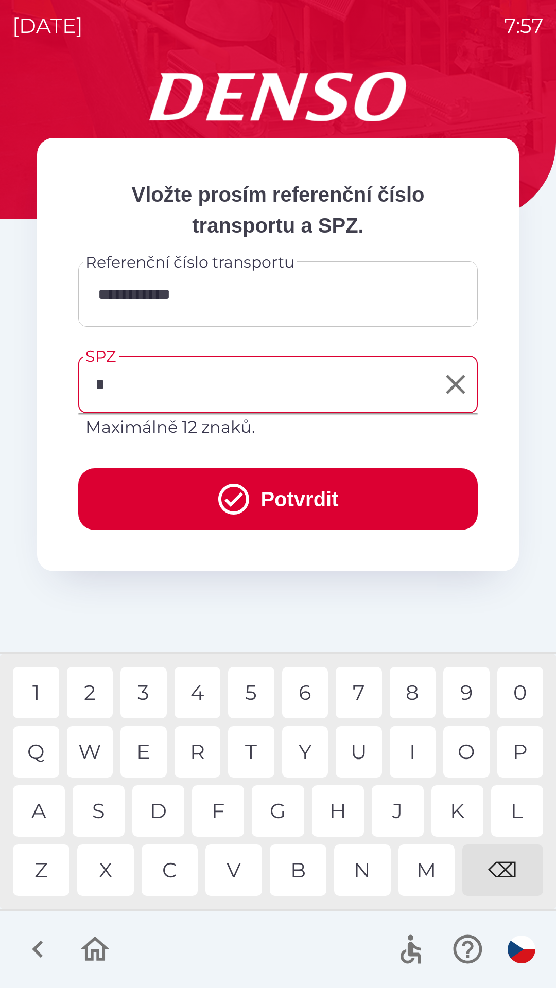
click at [46, 682] on div "1" at bounding box center [36, 692] width 46 height 51
click at [309, 740] on div "Y" at bounding box center [305, 751] width 46 height 51
click at [361, 692] on div "7" at bounding box center [359, 692] width 46 height 51
type input "*******"
click at [333, 494] on button "Potvrdit" at bounding box center [278, 499] width 400 height 62
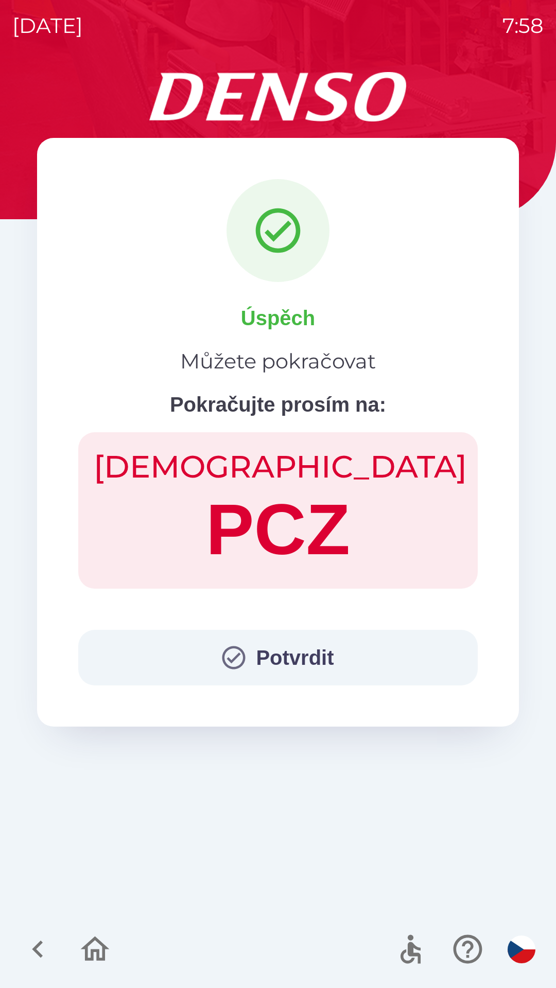
click at [294, 649] on button "Potvrdit" at bounding box center [278, 658] width 400 height 56
